Goal: Information Seeking & Learning: Learn about a topic

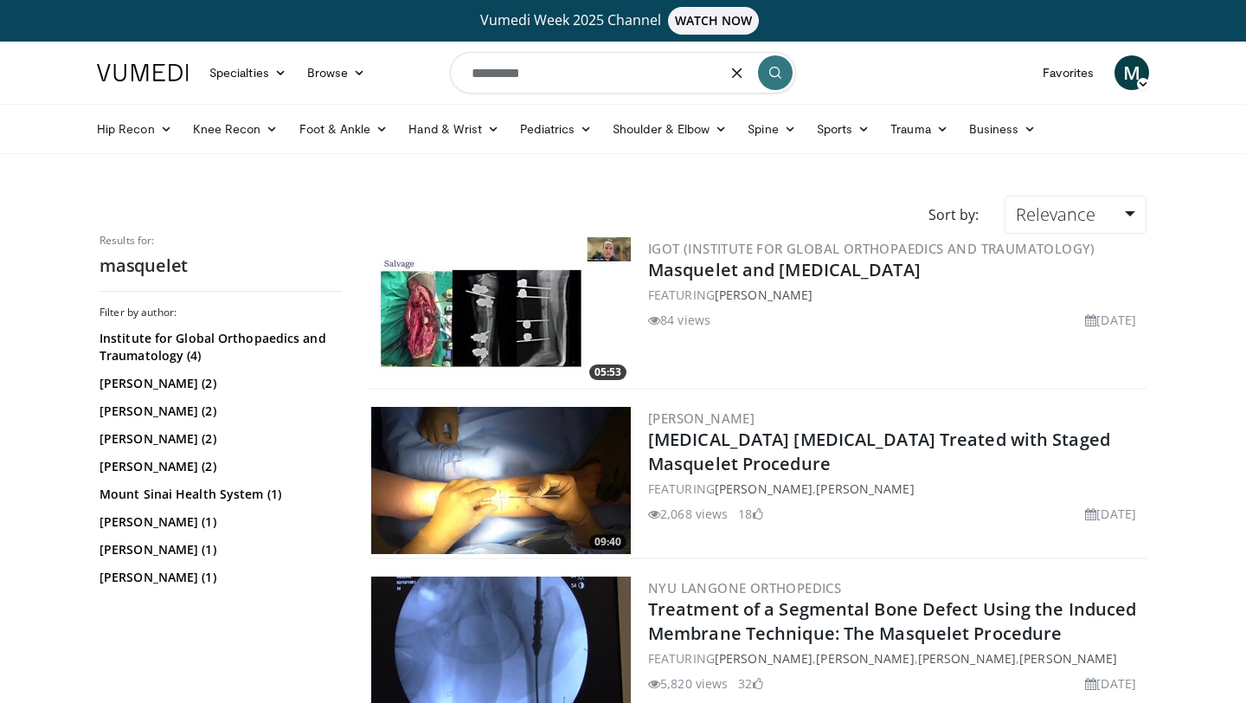
click at [599, 57] on input "*********" at bounding box center [623, 73] width 346 height 42
type input "*"
type input "**********"
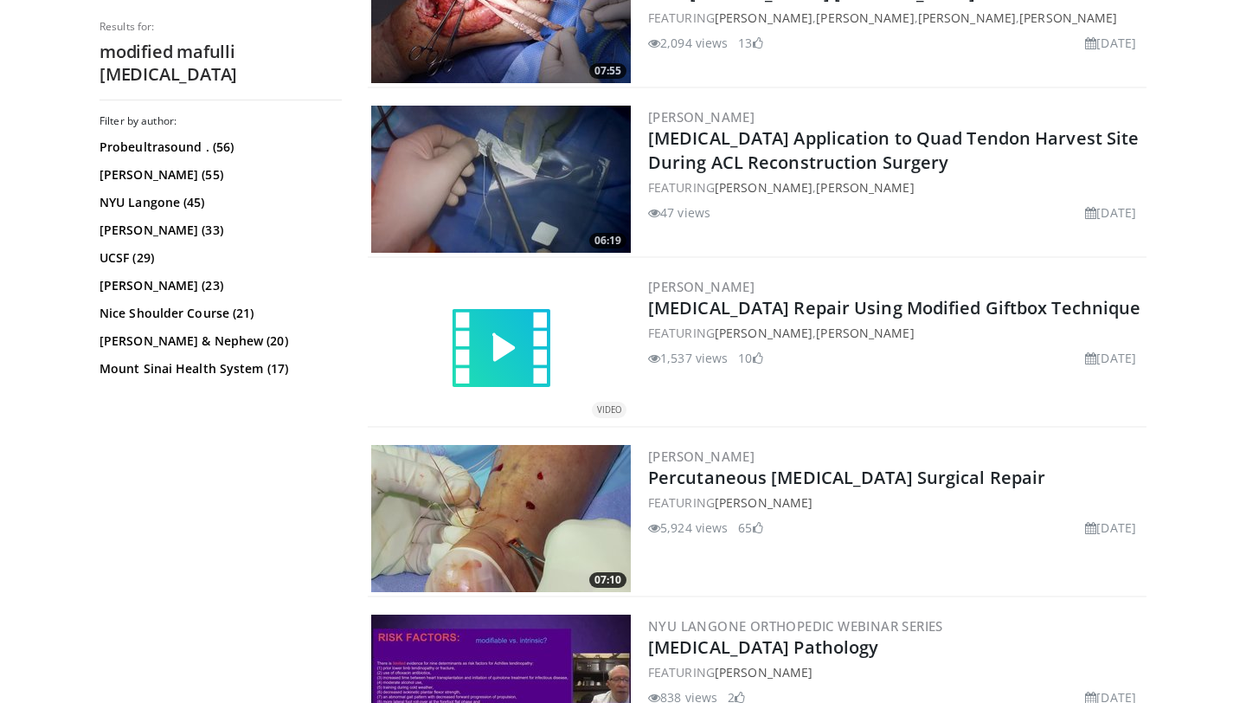
scroll to position [2356, 0]
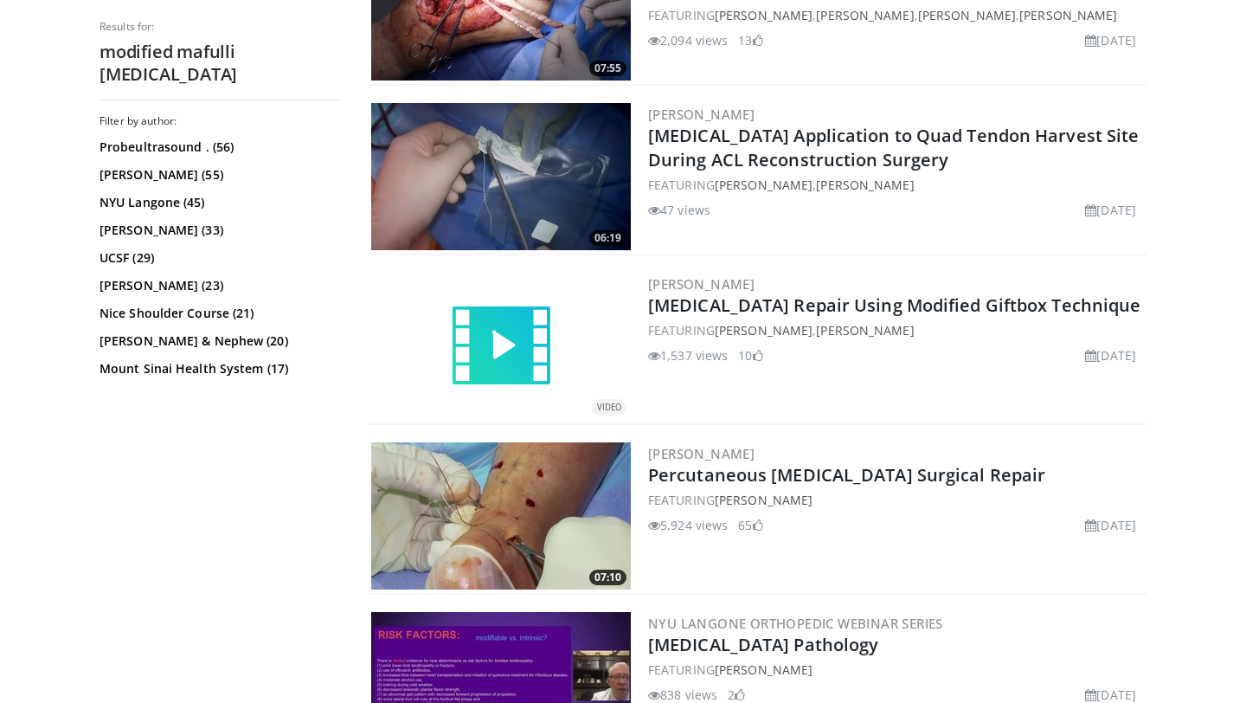
click at [569, 470] on img at bounding box center [501, 515] width 260 height 147
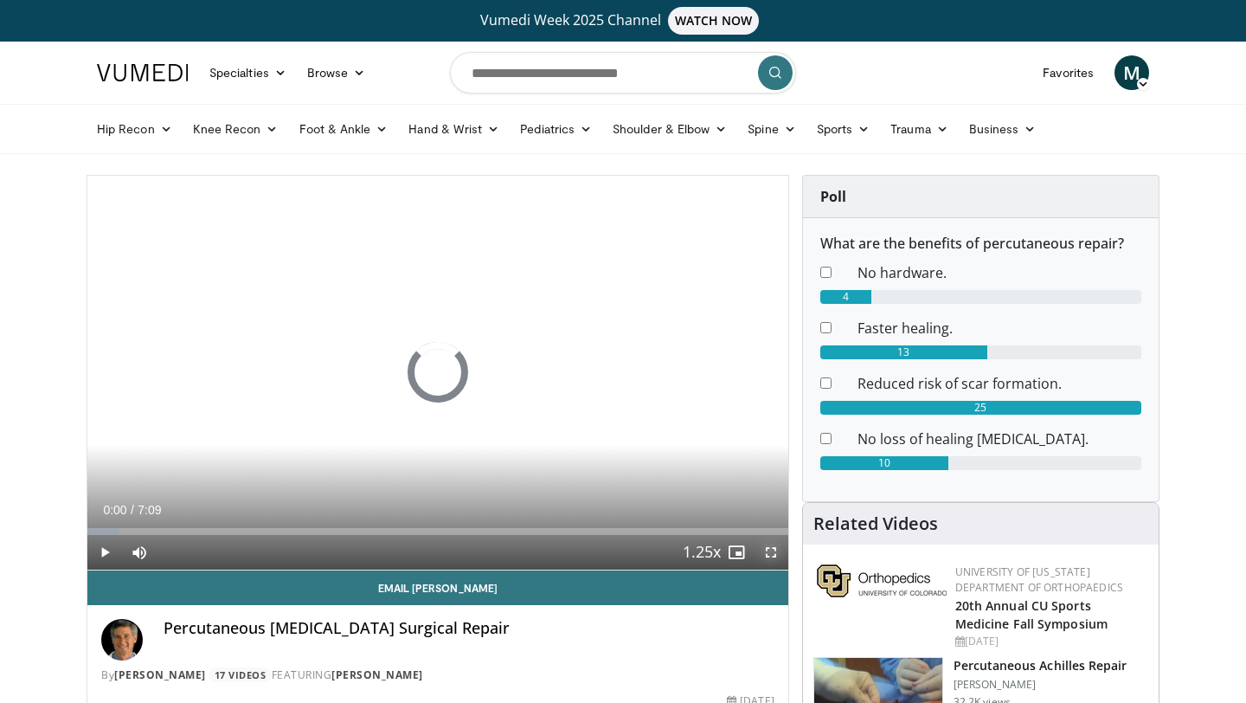
click at [767, 555] on span "Video Player" at bounding box center [771, 552] width 35 height 35
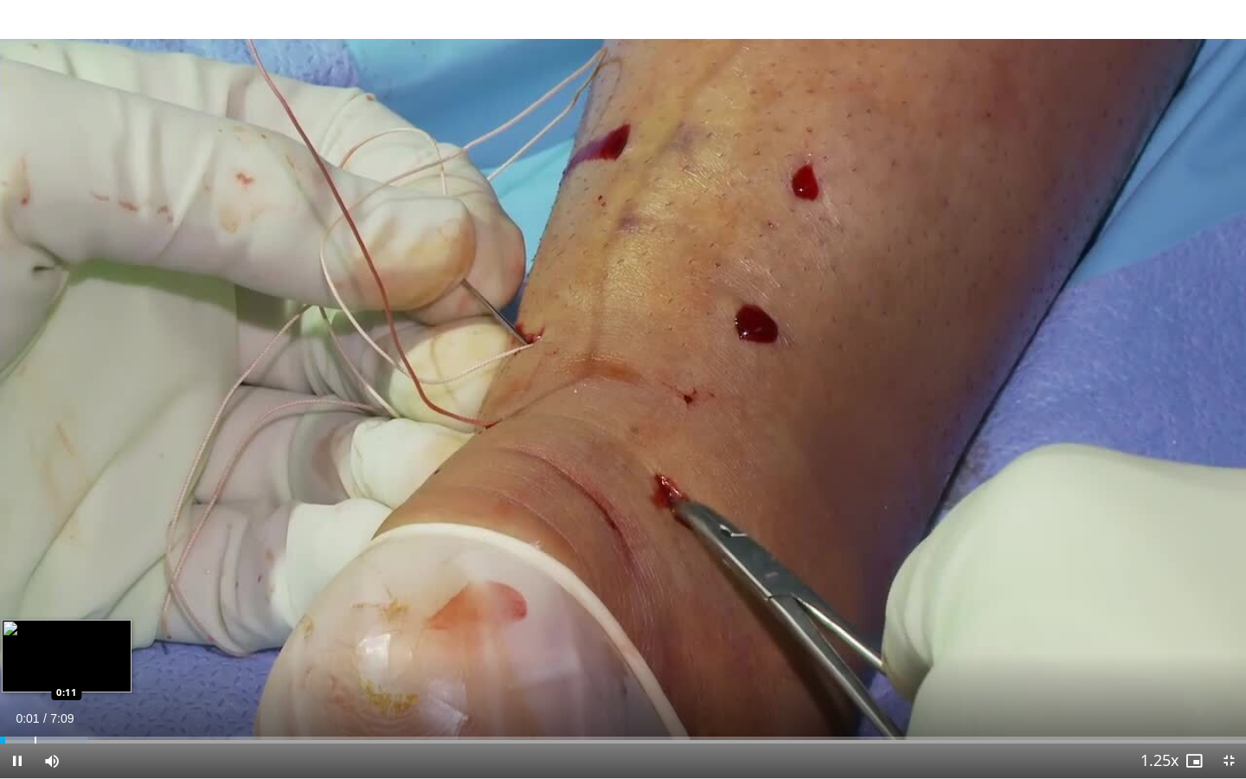
click at [34, 702] on div "Loaded : 6.99% 0:01 0:11" at bounding box center [623, 735] width 1246 height 16
click at [93, 702] on div "Progress Bar" at bounding box center [94, 739] width 2 height 7
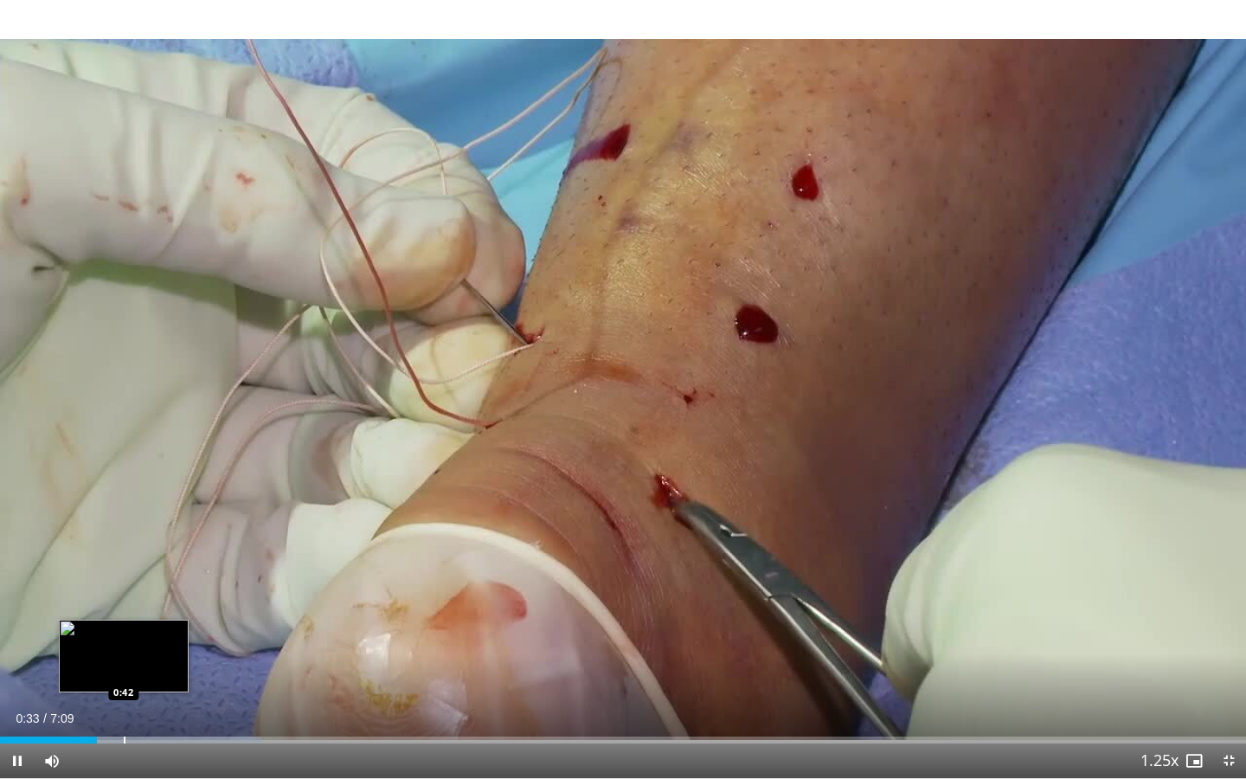
click at [124, 702] on div "Loaded : 20.97% 0:33 0:42" at bounding box center [623, 735] width 1246 height 16
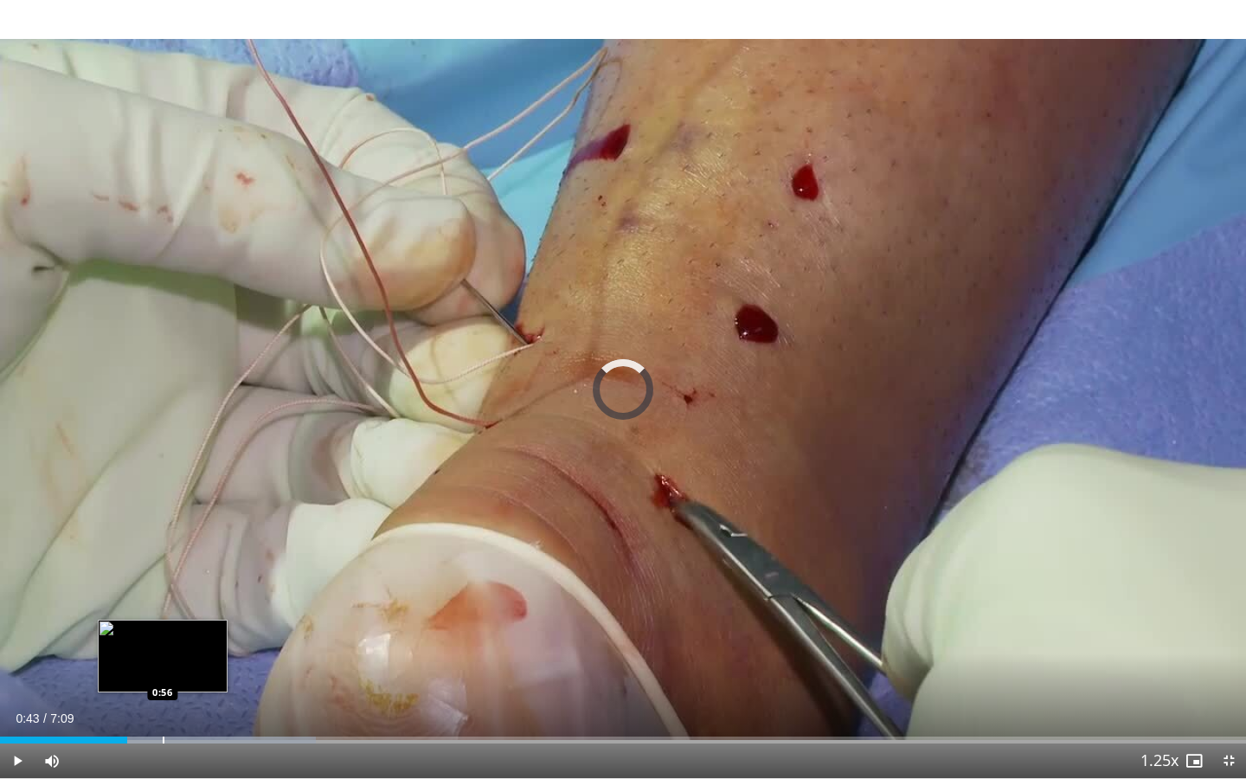
click at [162, 702] on div "Loaded : 25.38% 0:43 0:56" at bounding box center [623, 735] width 1246 height 16
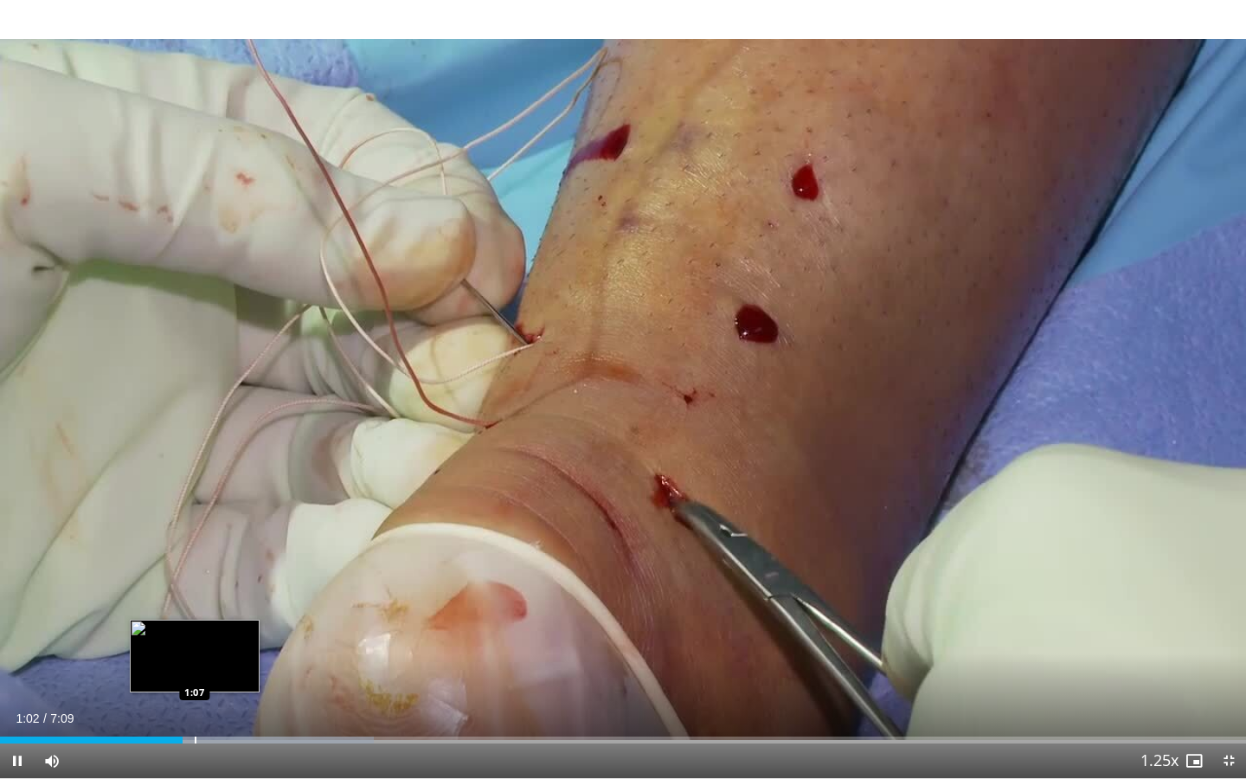
click at [195, 702] on div "Progress Bar" at bounding box center [196, 739] width 2 height 7
click at [225, 702] on div "Progress Bar" at bounding box center [226, 739] width 2 height 7
click at [239, 702] on div "Progress Bar" at bounding box center [240, 739] width 2 height 7
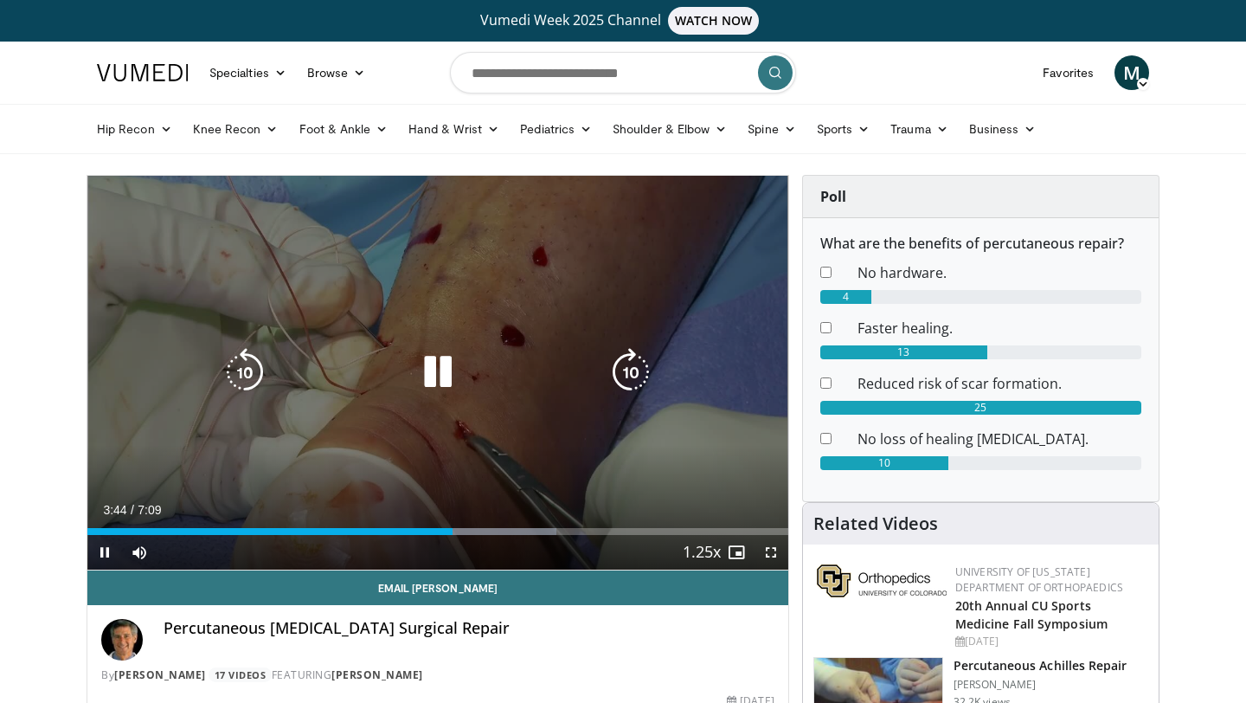
click at [424, 368] on icon "Video Player" at bounding box center [438, 372] width 48 height 48
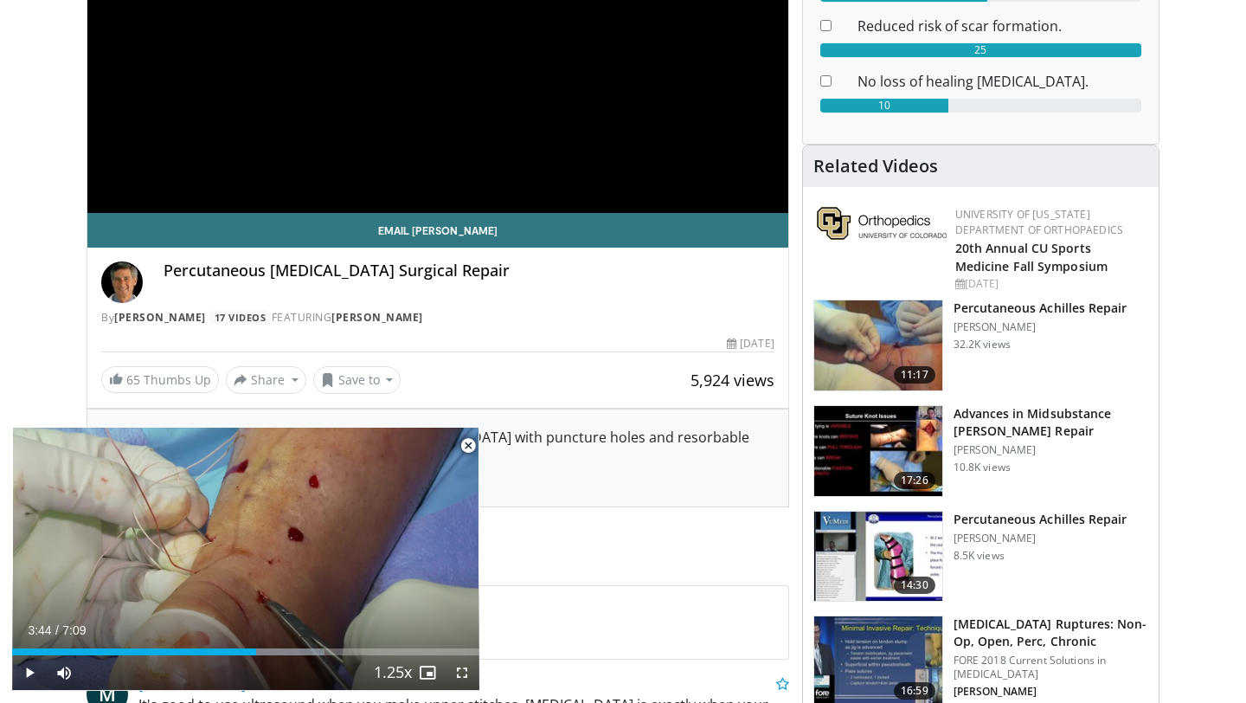
scroll to position [358, 0]
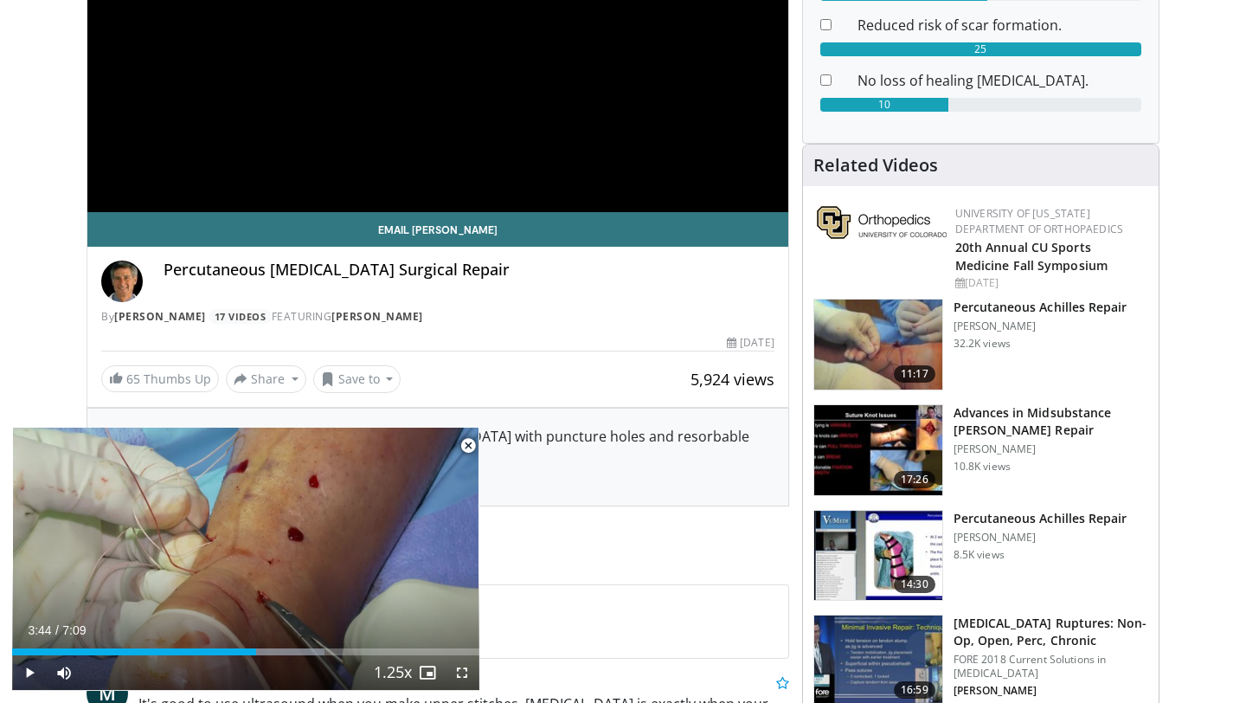
click at [908, 555] on img at bounding box center [878, 555] width 128 height 90
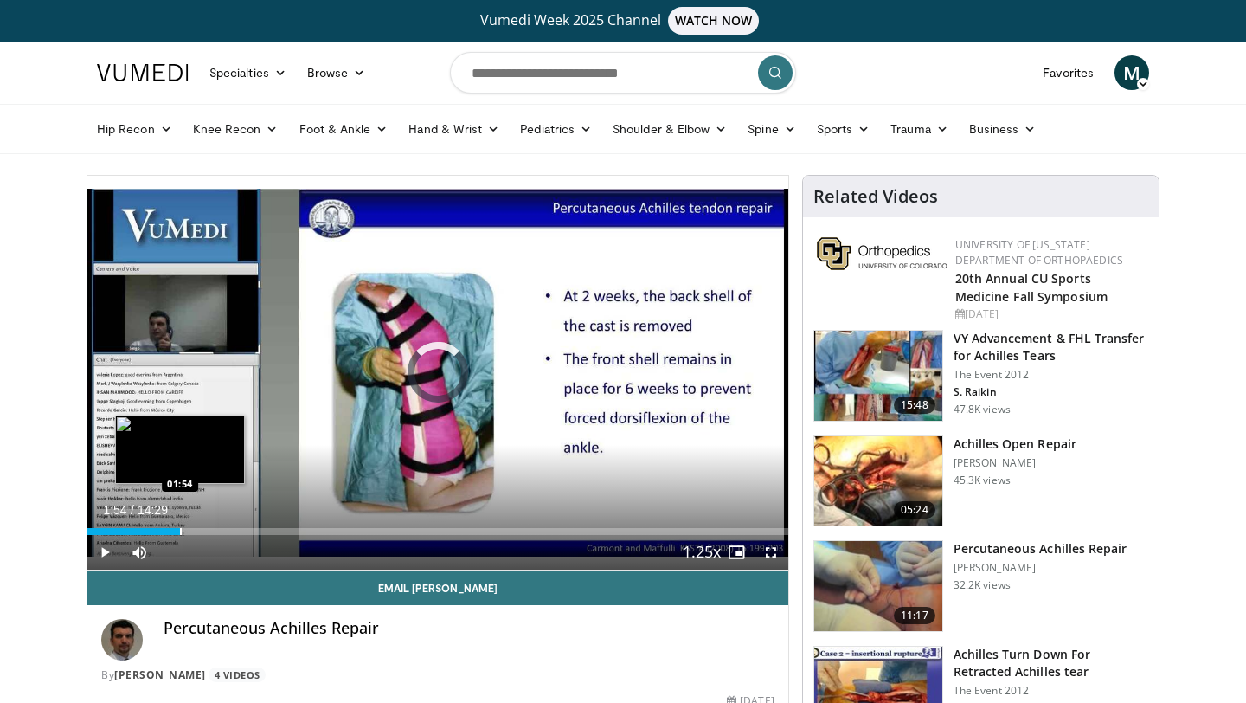
click at [180, 528] on div "Progress Bar" at bounding box center [181, 531] width 2 height 7
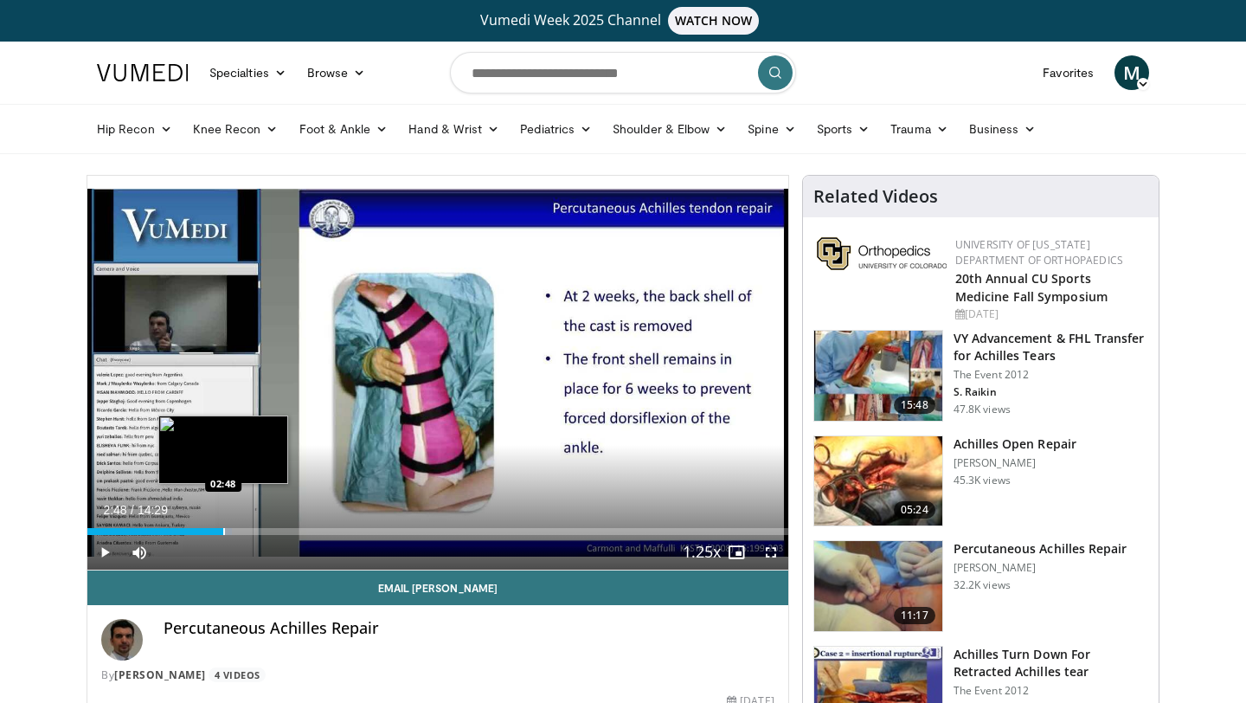
click at [223, 530] on div "Progress Bar" at bounding box center [224, 531] width 2 height 7
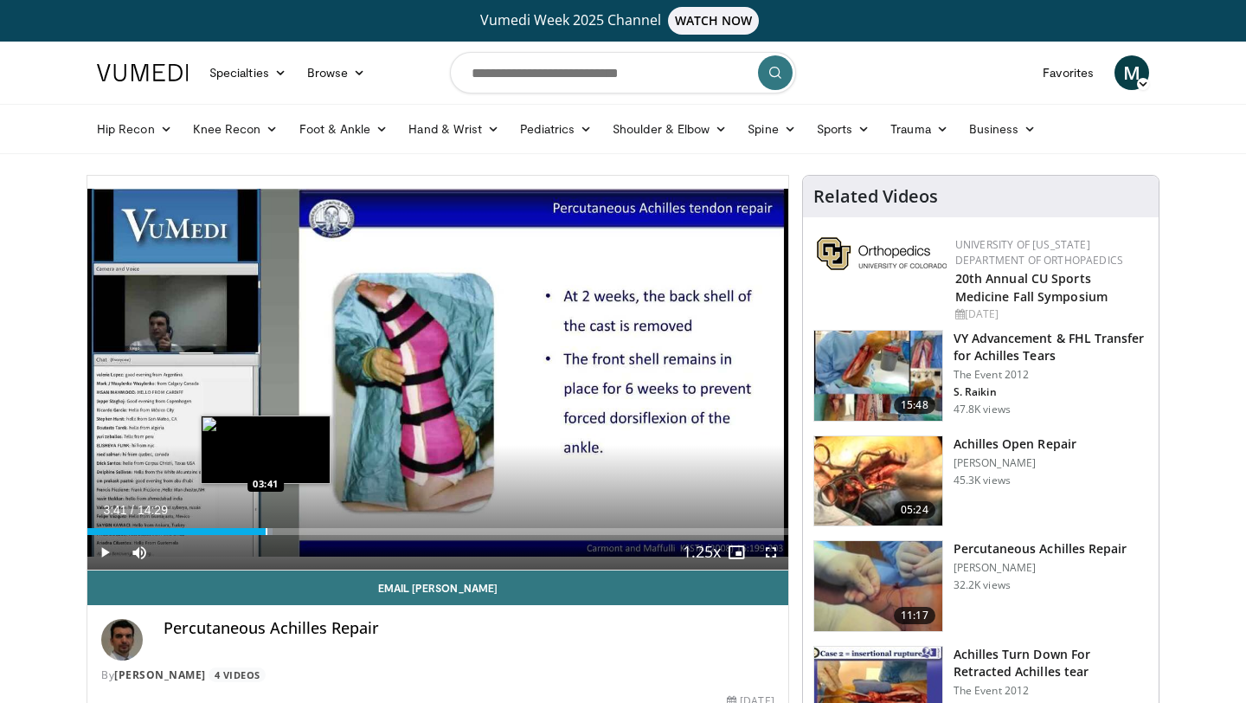
click at [265, 525] on div "Loaded : 26.40% 02:50 03:41" at bounding box center [437, 526] width 701 height 16
click at [290, 528] on div "Progress Bar" at bounding box center [289, 531] width 80 height 7
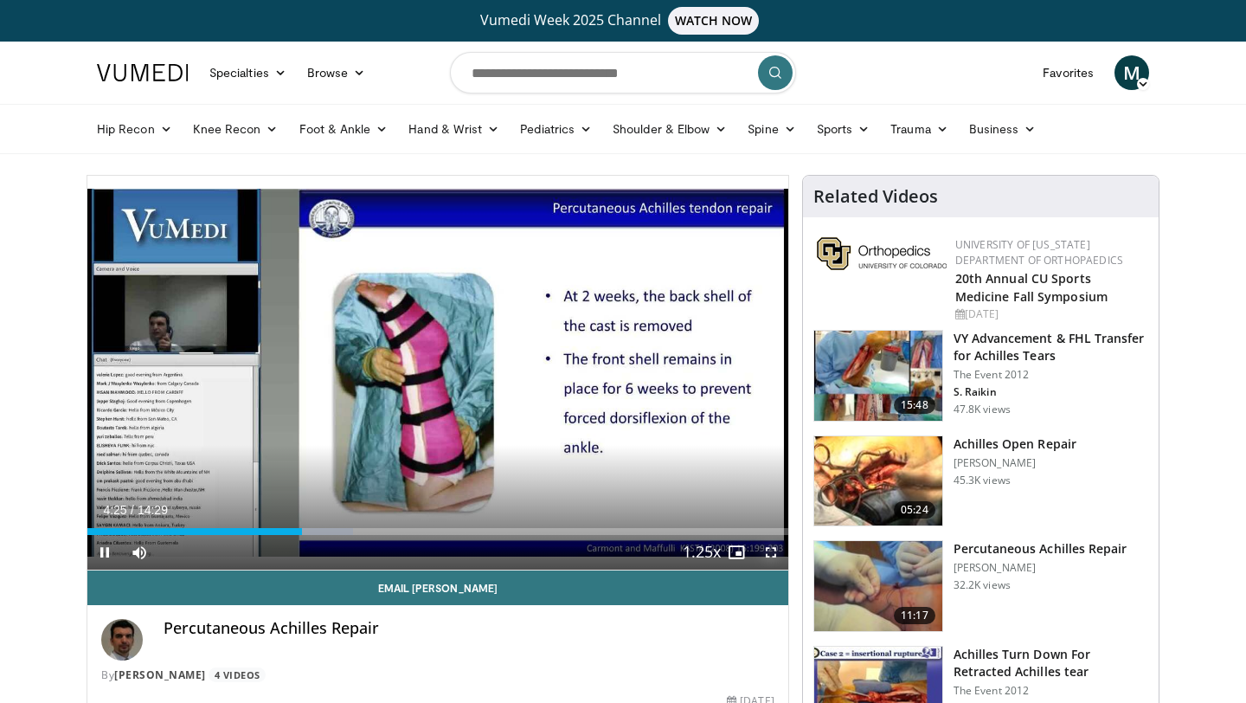
click at [766, 550] on span "Video Player" at bounding box center [771, 552] width 35 height 35
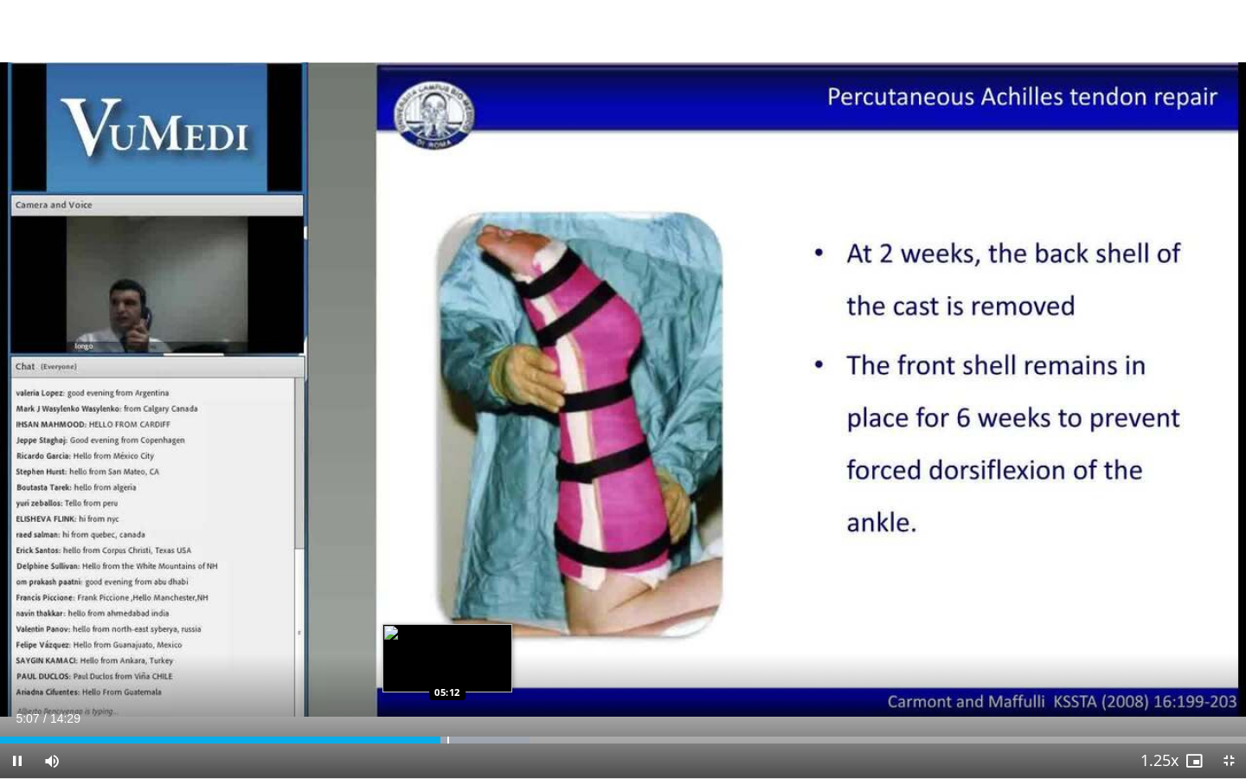
click at [447, 702] on div "Progress Bar" at bounding box center [448, 739] width 2 height 7
click at [459, 702] on div "Progress Bar" at bounding box center [460, 739] width 2 height 7
click at [468, 702] on div "Progress Bar" at bounding box center [469, 739] width 2 height 7
click at [476, 702] on div "Progress Bar" at bounding box center [477, 739] width 2 height 7
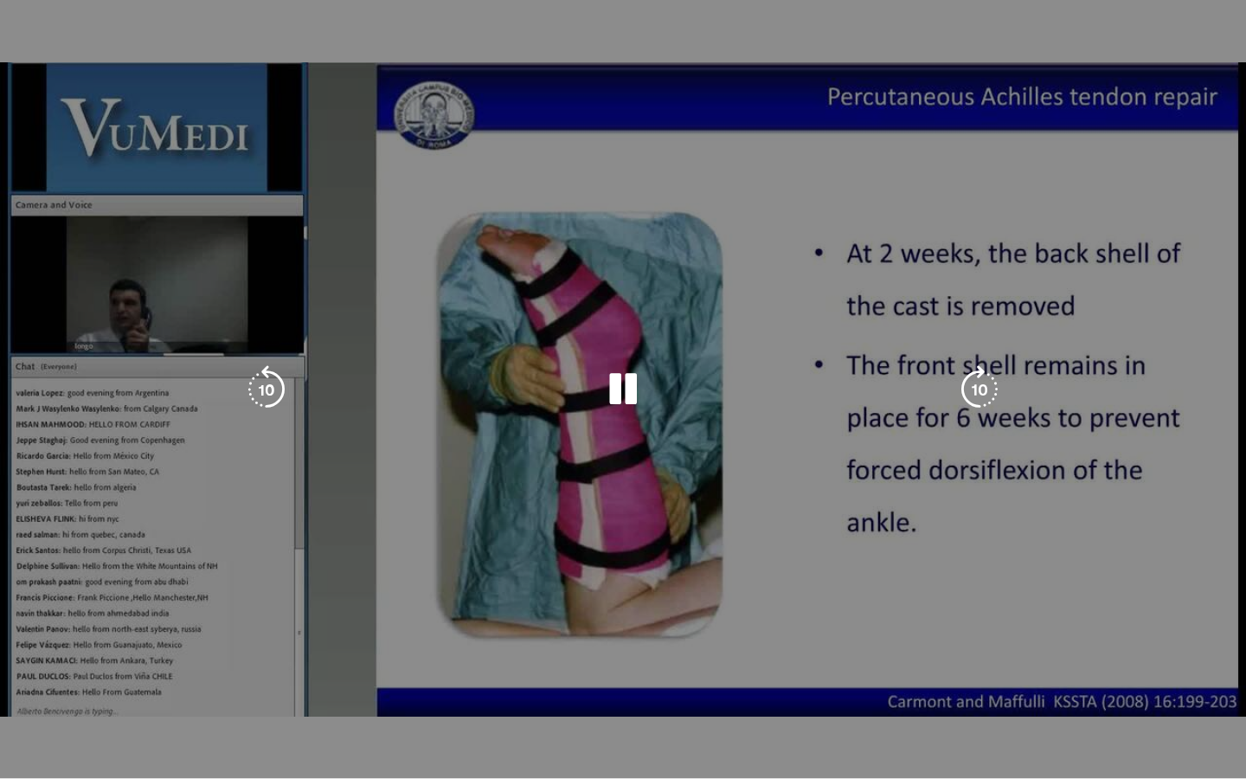
click at [484, 702] on video-js "**********" at bounding box center [623, 389] width 1246 height 779
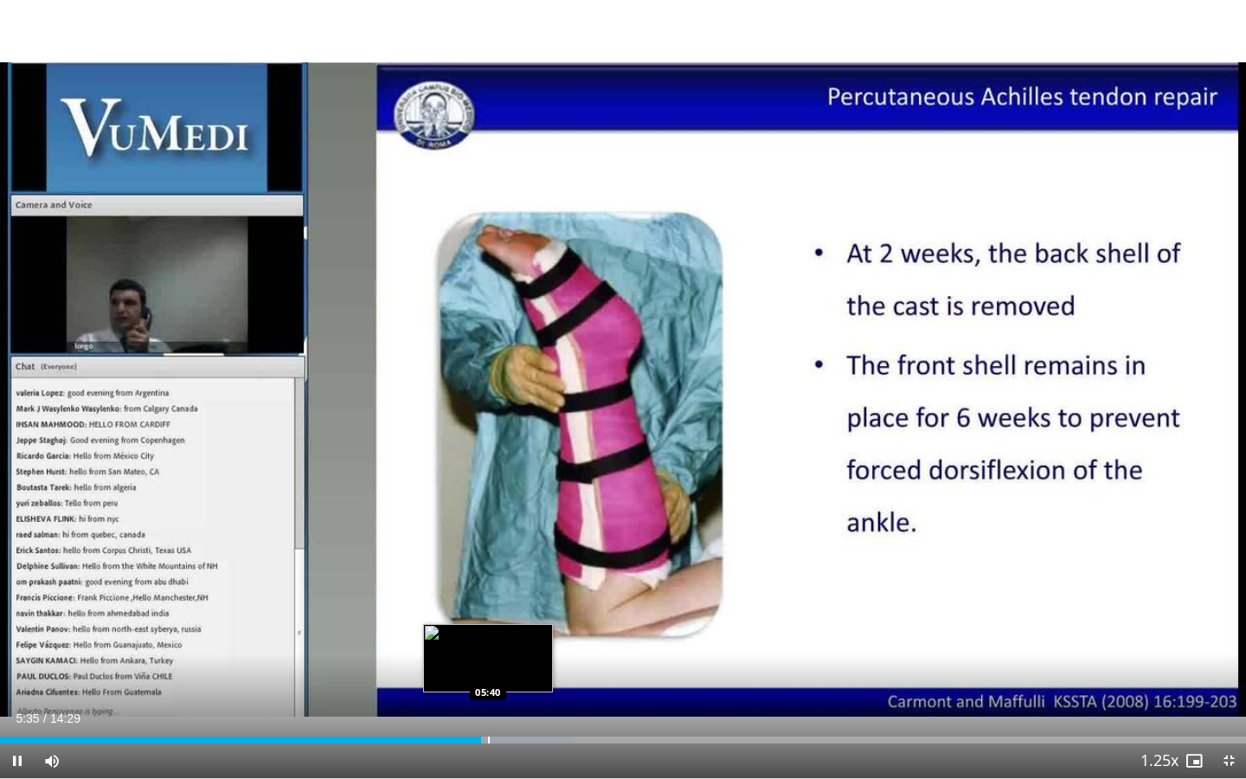
click at [488, 702] on div "Progress Bar" at bounding box center [489, 739] width 2 height 7
click at [498, 702] on div "Progress Bar" at bounding box center [499, 739] width 2 height 7
click at [508, 702] on div "Progress Bar" at bounding box center [509, 739] width 2 height 7
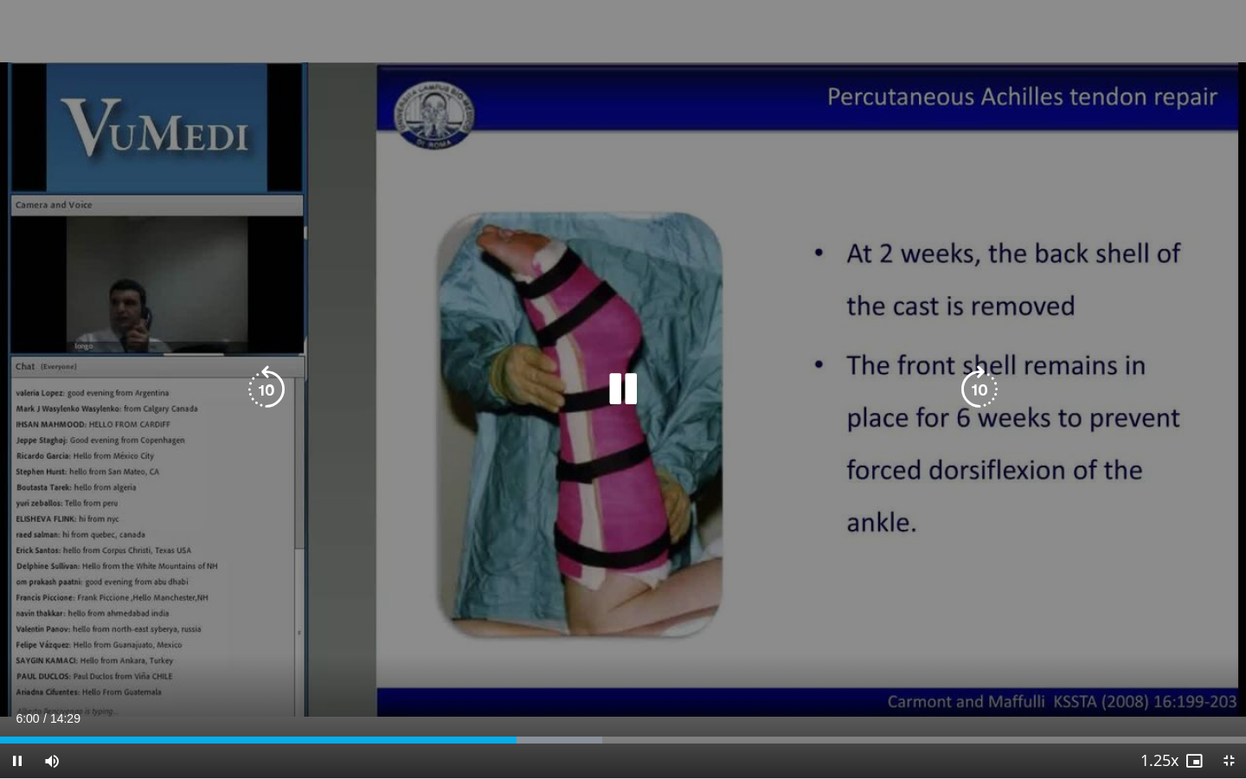
click at [626, 400] on icon "Video Player" at bounding box center [623, 389] width 48 height 48
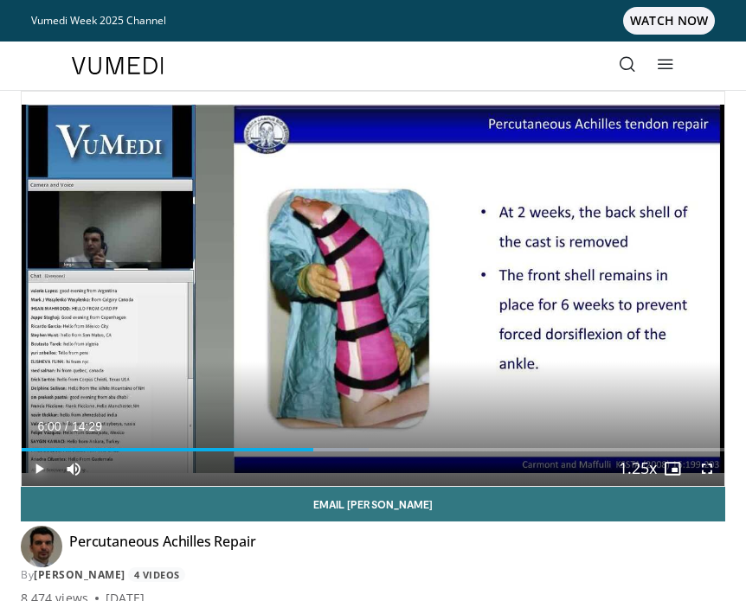
click at [39, 471] on span "Video Player" at bounding box center [39, 469] width 35 height 35
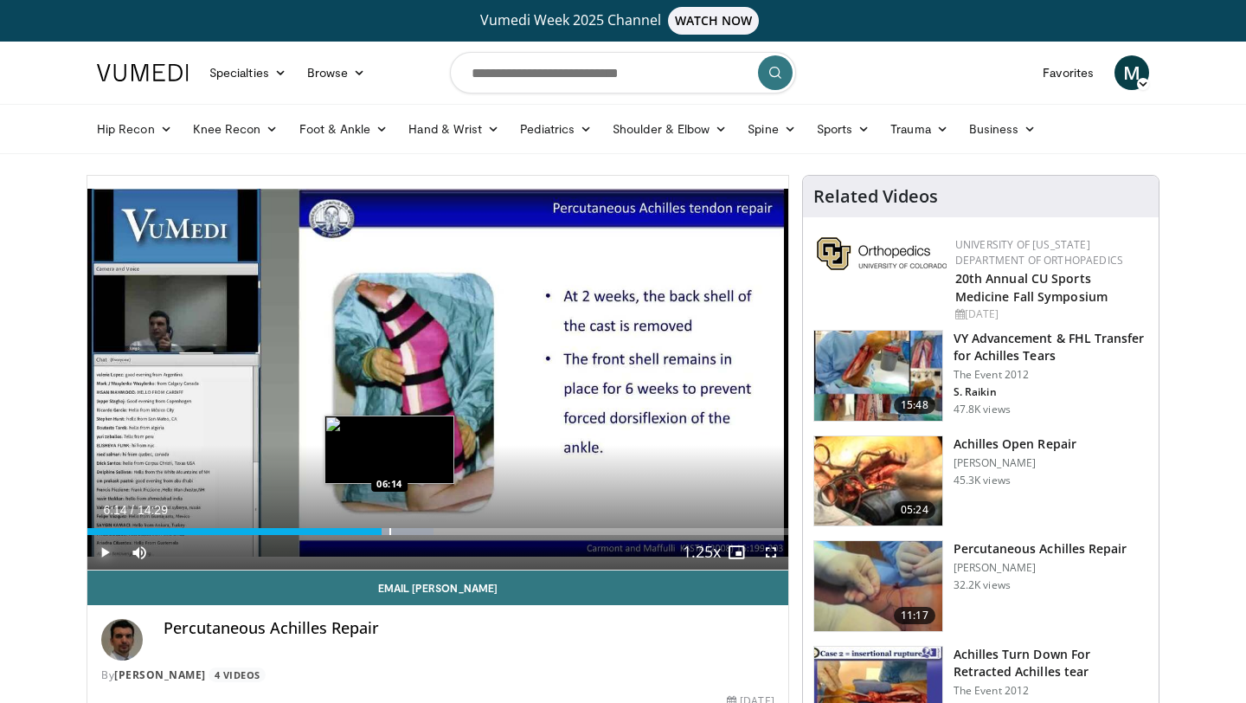
click at [389, 525] on div "Loaded : 49.37% 06:14 06:14" at bounding box center [437, 526] width 701 height 16
click at [399, 530] on div "Progress Bar" at bounding box center [400, 531] width 2 height 7
click at [408, 530] on div "Progress Bar" at bounding box center [409, 531] width 2 height 7
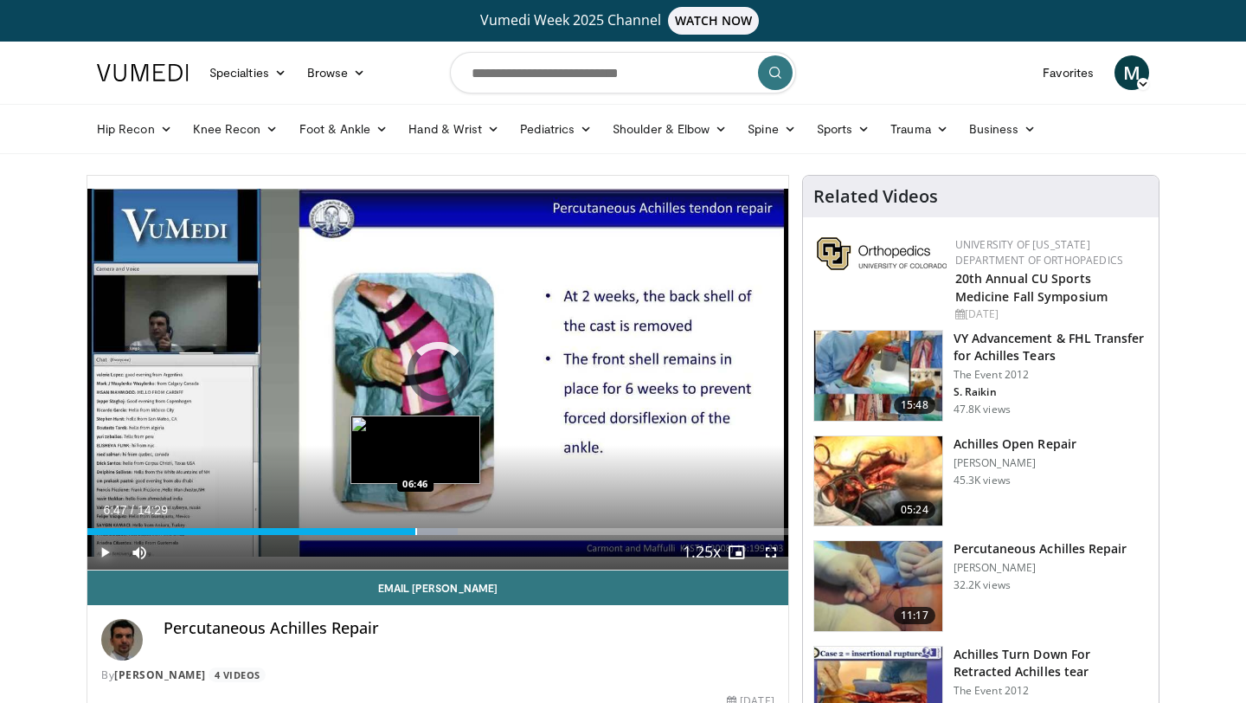
click at [415, 530] on div "Progress Bar" at bounding box center [416, 531] width 2 height 7
click at [433, 529] on div "Progress Bar" at bounding box center [434, 531] width 2 height 7
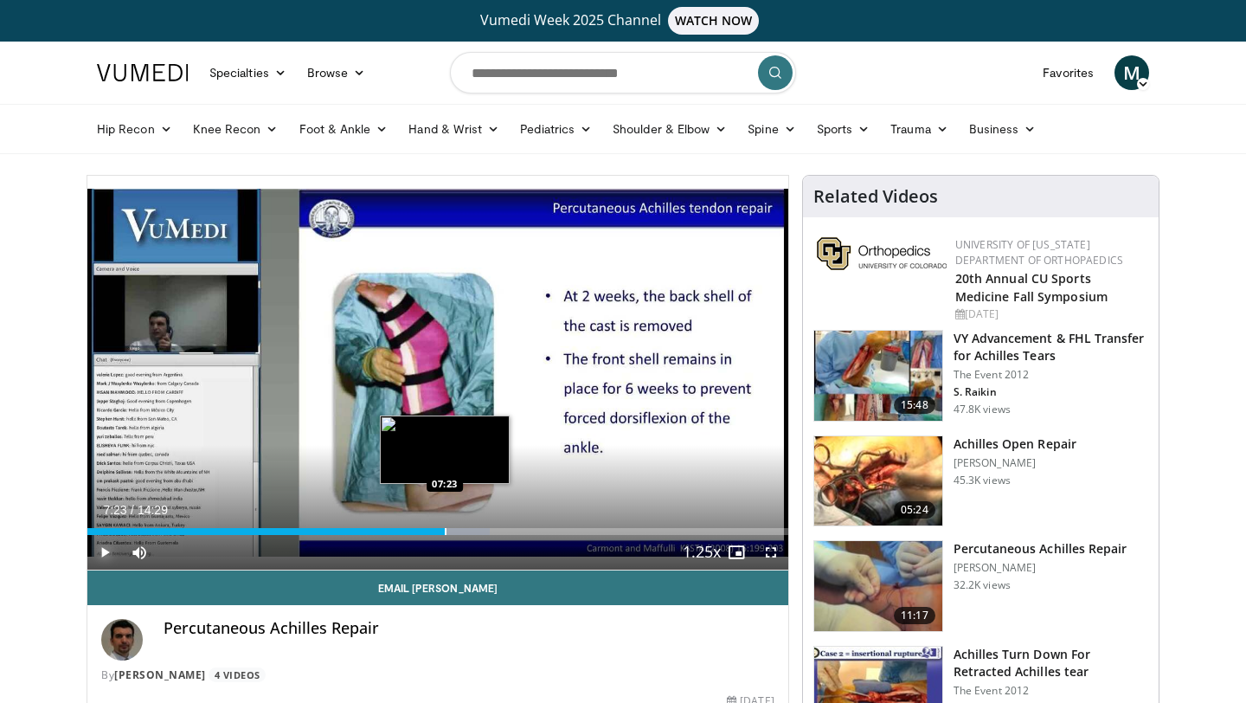
click at [445, 524] on div "Loaded : 57.41% 07:23 07:23" at bounding box center [437, 526] width 701 height 16
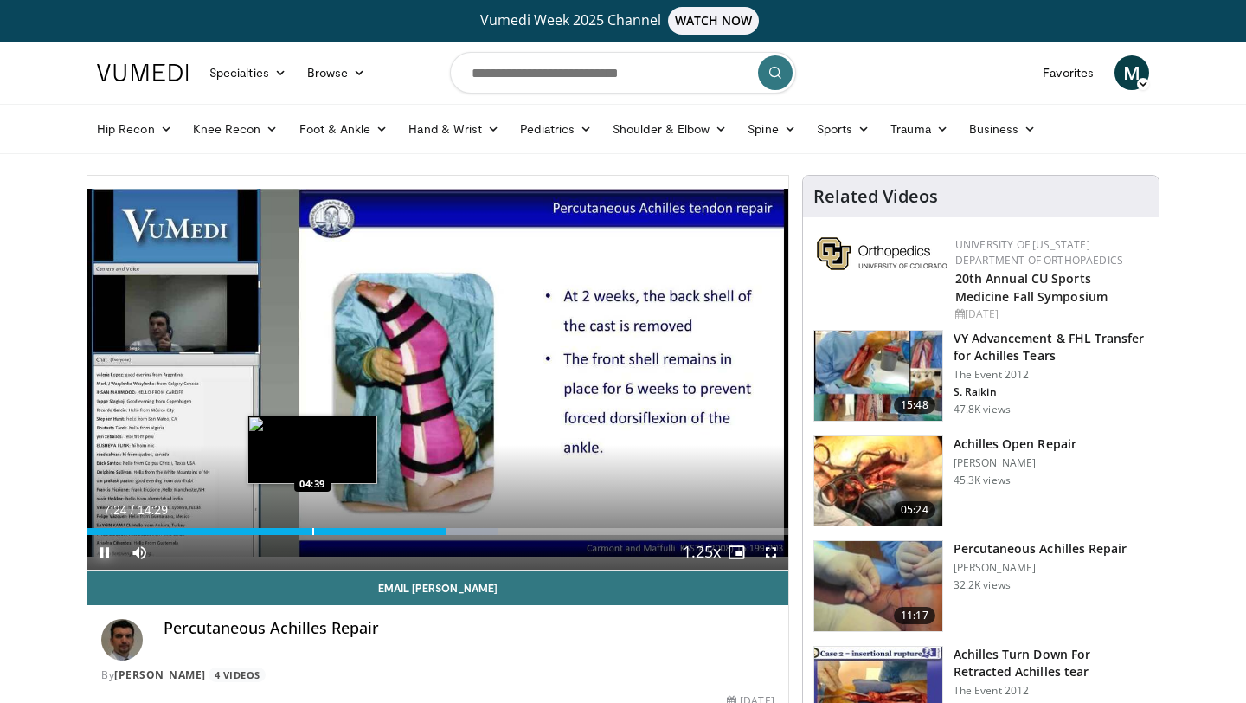
click at [312, 522] on div "Loaded : 58.56% 07:24 04:39" at bounding box center [437, 526] width 701 height 16
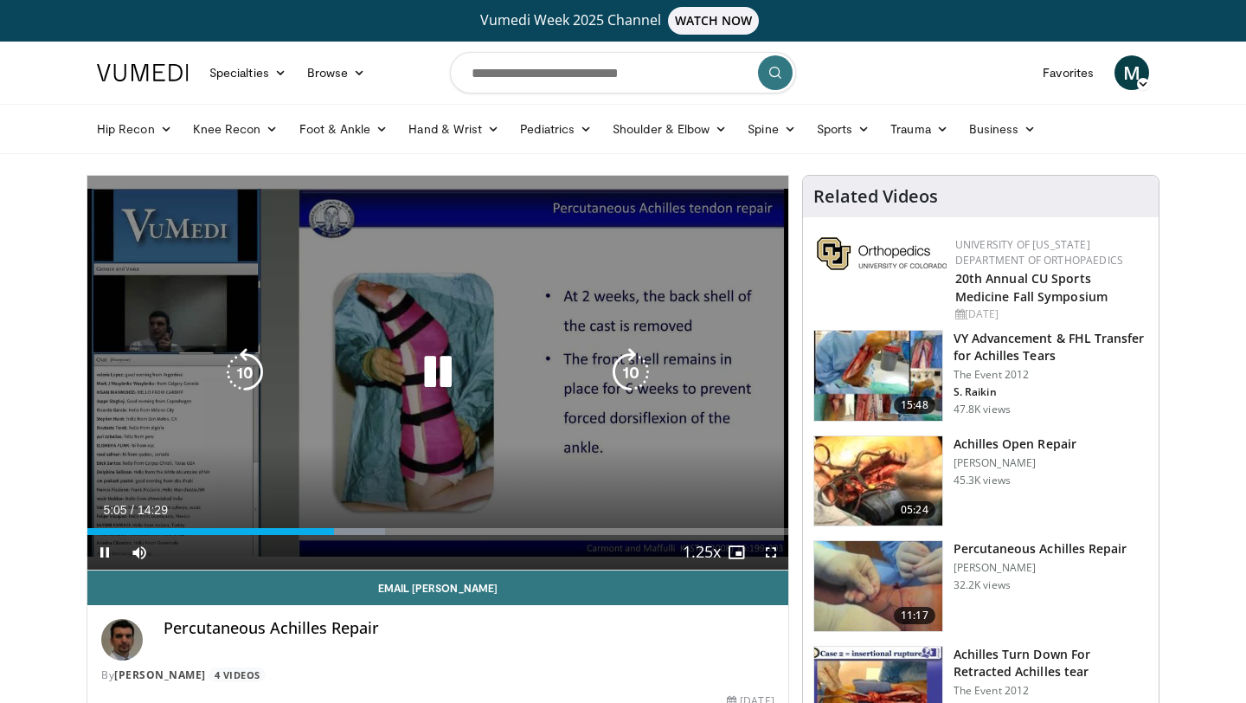
click at [442, 376] on icon "Video Player" at bounding box center [438, 372] width 48 height 48
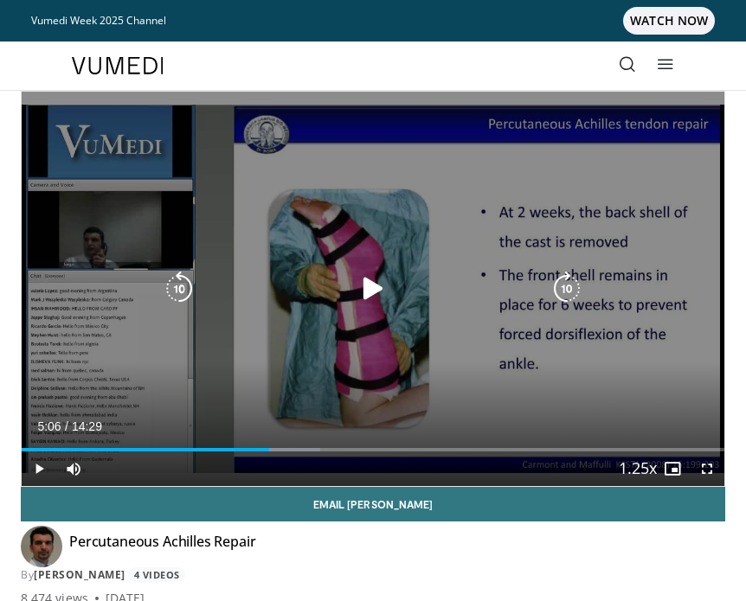
click at [381, 284] on icon "Video Player" at bounding box center [373, 289] width 35 height 35
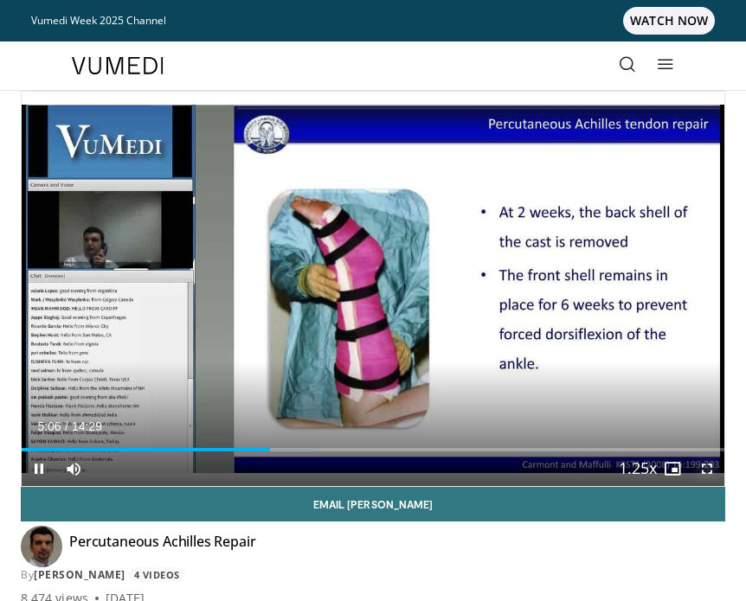
click at [714, 476] on span "Video Player" at bounding box center [707, 469] width 35 height 35
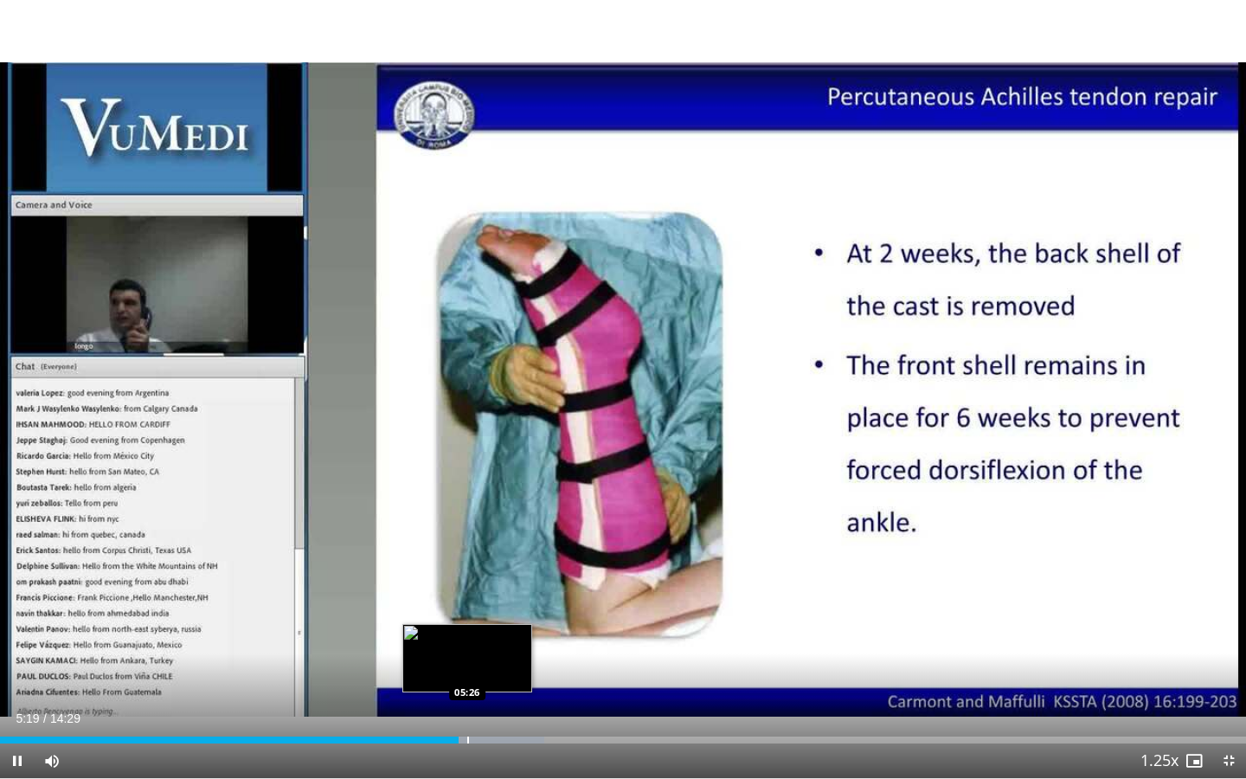
click at [467, 702] on div "Progress Bar" at bounding box center [468, 739] width 2 height 7
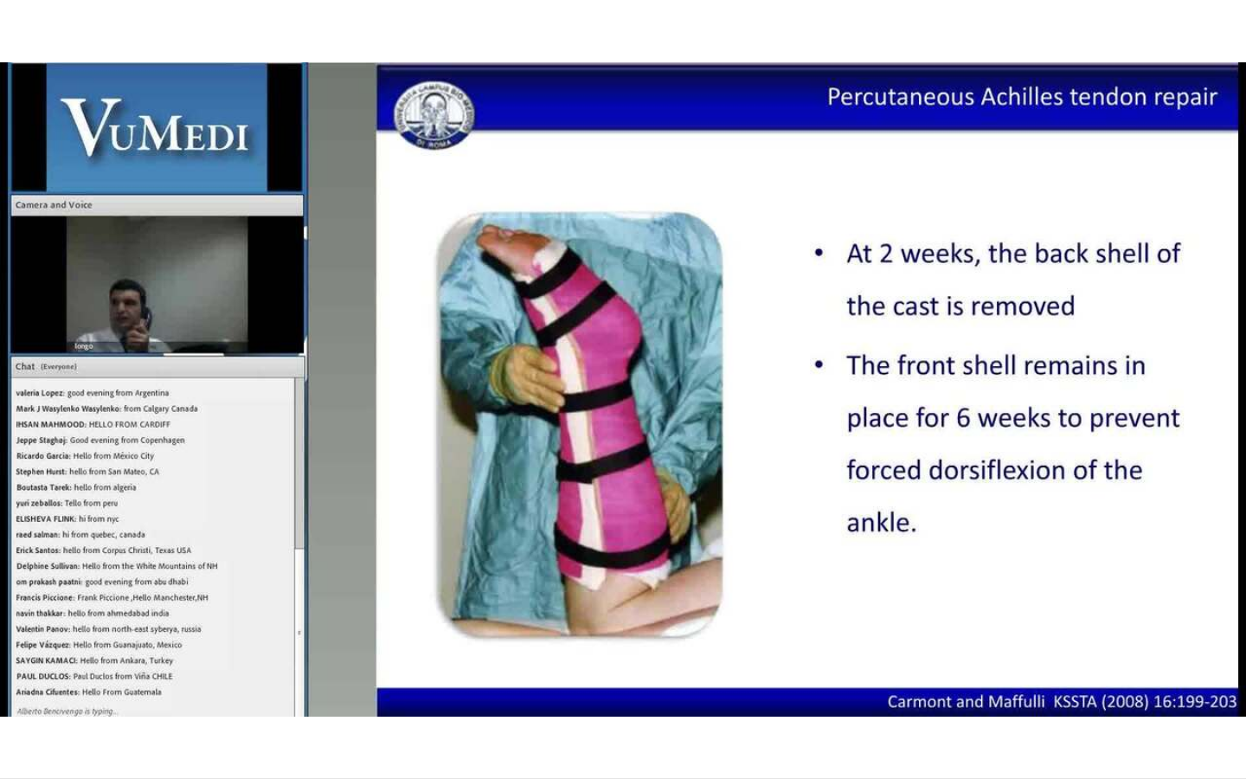
click at [480, 702] on video-js "**********" at bounding box center [623, 389] width 1246 height 779
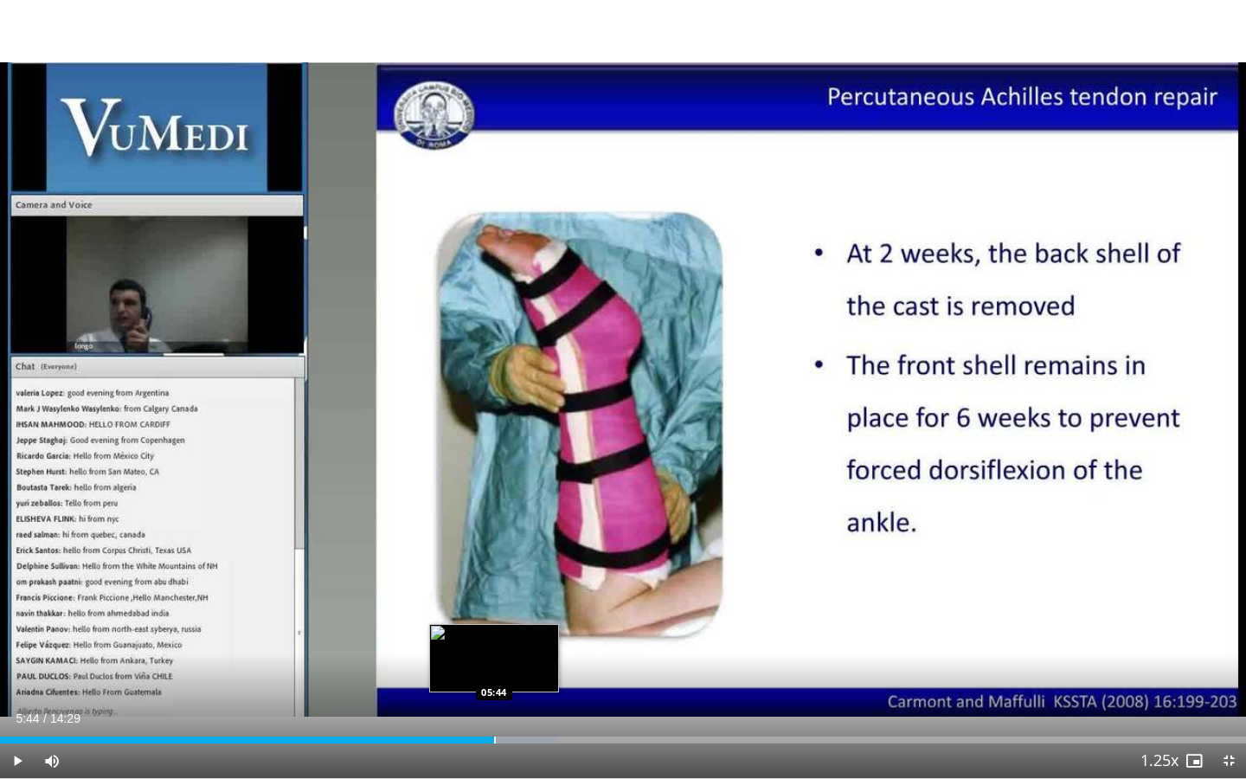
click at [494, 702] on div "Progress Bar" at bounding box center [495, 739] width 2 height 7
click at [504, 702] on div "Progress Bar" at bounding box center [505, 739] width 2 height 7
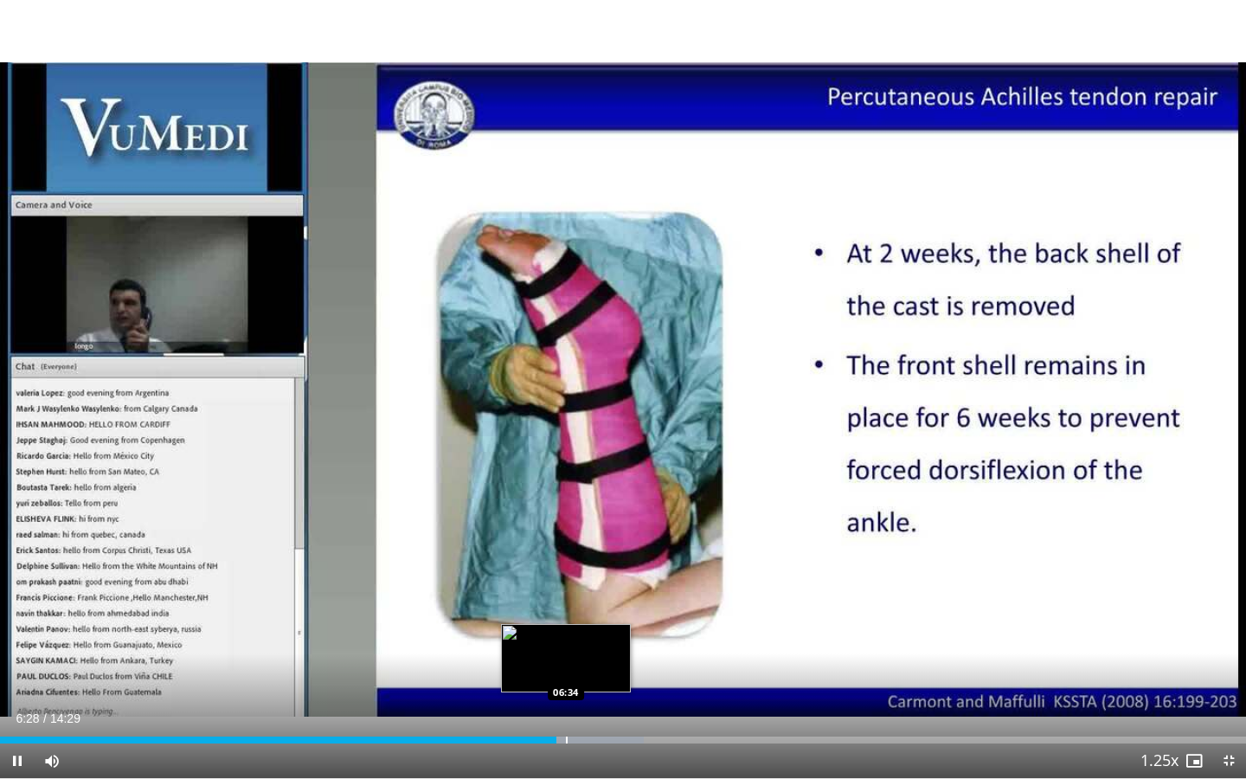
click at [566, 702] on div "Progress Bar" at bounding box center [567, 739] width 2 height 7
click at [573, 702] on div "Progress Bar" at bounding box center [574, 739] width 2 height 7
click at [549, 702] on div "Loaded : 52.91% 06:40 06:24" at bounding box center [623, 735] width 1246 height 16
click at [539, 702] on div "Progress Bar" at bounding box center [540, 739] width 2 height 7
click at [548, 702] on div "Progress Bar" at bounding box center [549, 739] width 2 height 7
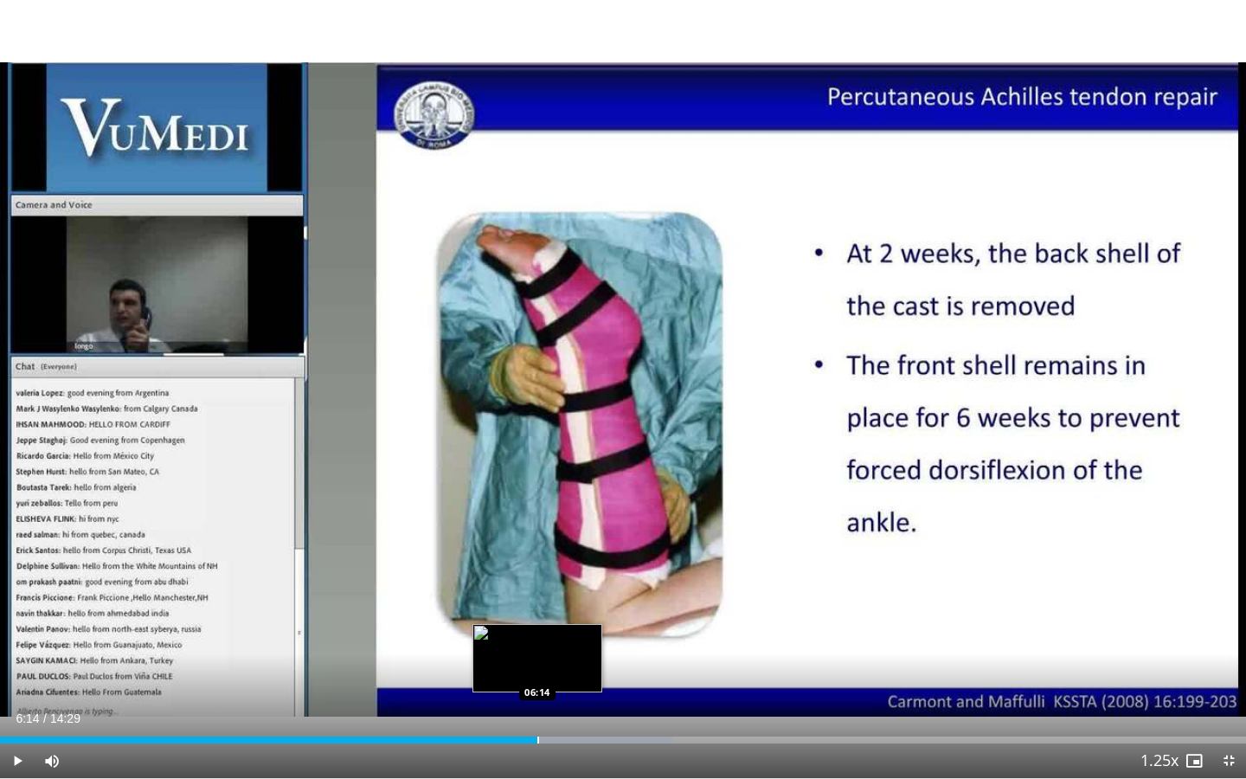
click at [537, 702] on div "Progress Bar" at bounding box center [538, 739] width 2 height 7
click at [524, 702] on div "Progress Bar" at bounding box center [525, 739] width 2 height 7
click at [516, 702] on div "Progress Bar" at bounding box center [517, 739] width 2 height 7
click at [517, 702] on div "Loaded : 50.52% 06:10 06:02" at bounding box center [623, 739] width 1246 height 7
click at [512, 702] on div "Progress Bar" at bounding box center [513, 739] width 2 height 7
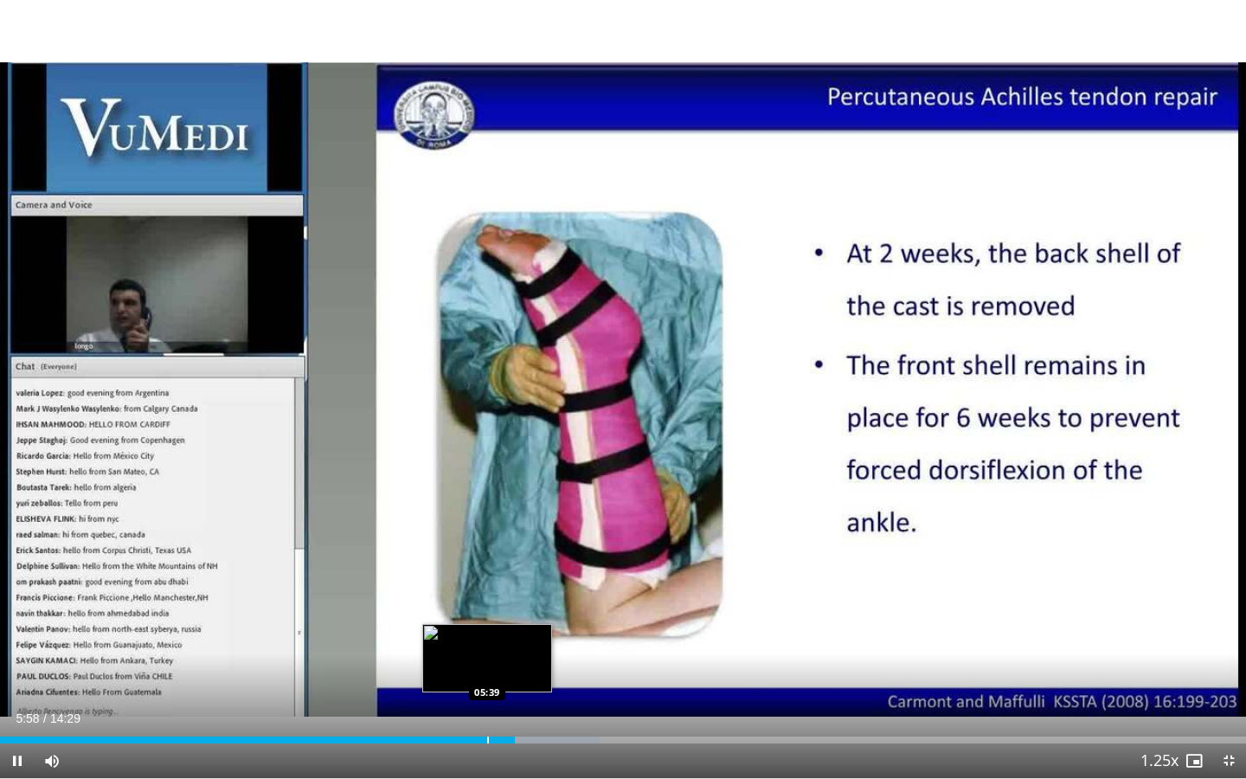
click at [486, 702] on div "Loaded : 48.22% 05:59 05:39" at bounding box center [623, 735] width 1246 height 16
click at [482, 702] on div "Progress Bar" at bounding box center [483, 739] width 2 height 7
click at [477, 702] on div "Progress Bar" at bounding box center [478, 739] width 2 height 7
click at [461, 702] on div "Progress Bar" at bounding box center [462, 739] width 2 height 7
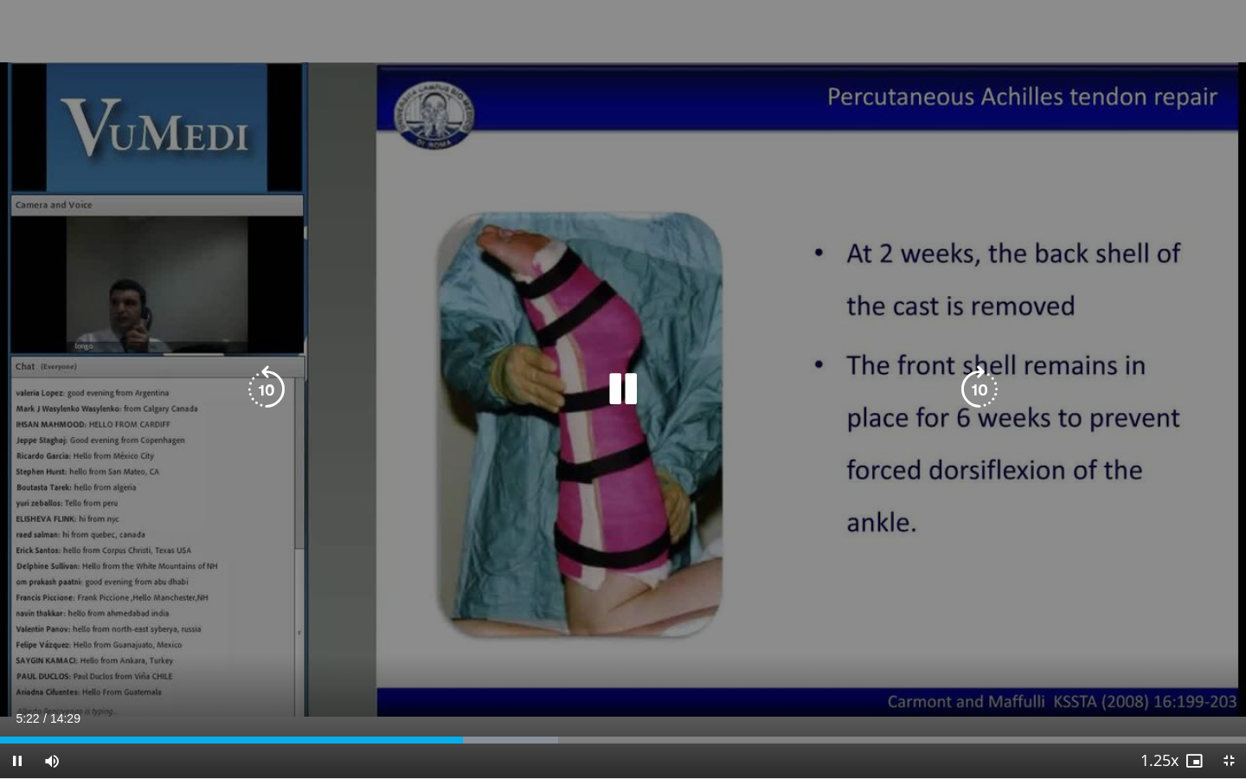
click at [448, 626] on div "10 seconds Tap to unmute" at bounding box center [623, 389] width 1246 height 778
